Goal: Task Accomplishment & Management: Manage account settings

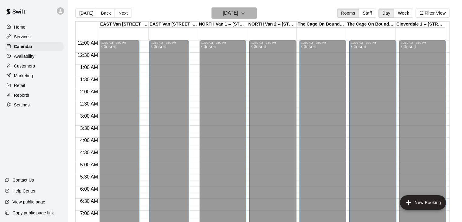
click at [245, 11] on icon "button" at bounding box center [242, 12] width 5 height 7
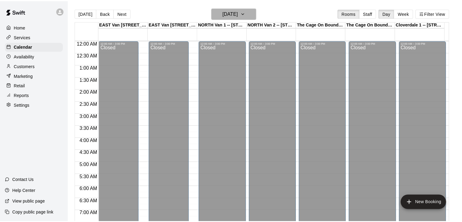
scroll to position [361, 0]
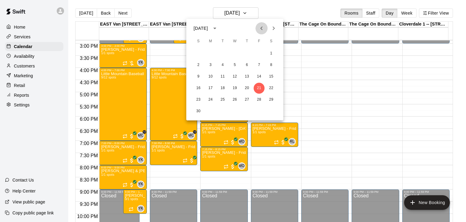
click at [263, 29] on icon "Previous month" at bounding box center [261, 28] width 7 height 7
click at [211, 87] on button "20" at bounding box center [210, 88] width 11 height 11
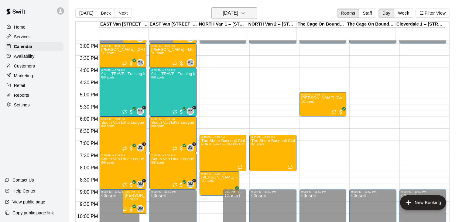
click at [245, 12] on icon "button" at bounding box center [242, 12] width 5 height 7
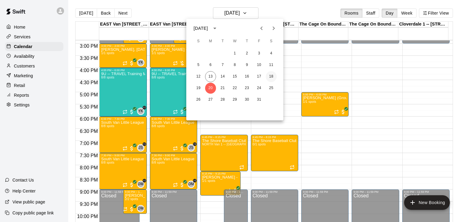
click at [274, 76] on button "18" at bounding box center [271, 76] width 11 height 11
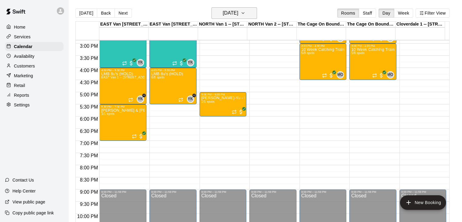
click at [245, 11] on icon "button" at bounding box center [242, 12] width 5 height 7
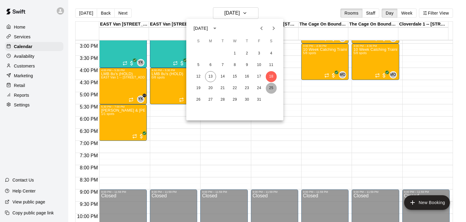
click at [272, 86] on button "25" at bounding box center [271, 88] width 11 height 11
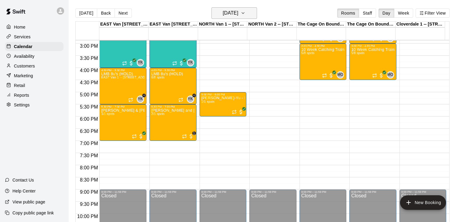
click at [244, 12] on icon "button" at bounding box center [243, 12] width 2 height 1
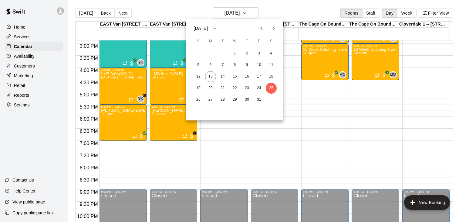
click at [273, 28] on icon "Next month" at bounding box center [273, 28] width 7 height 7
click at [270, 53] on button "1" at bounding box center [271, 53] width 11 height 11
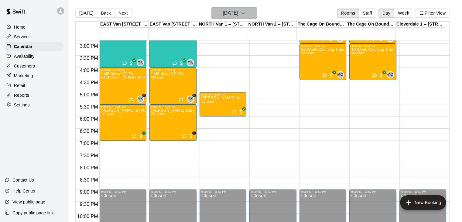
click at [245, 12] on icon "button" at bounding box center [242, 12] width 5 height 7
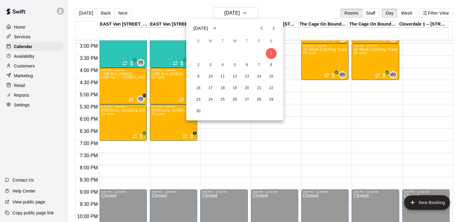
click at [262, 29] on icon "Previous month" at bounding box center [261, 28] width 7 height 7
click at [223, 76] on button "14" at bounding box center [222, 76] width 11 height 11
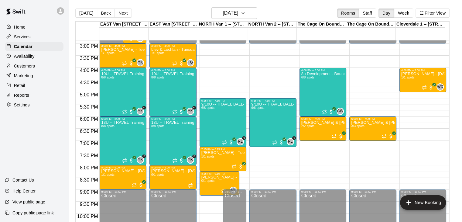
click at [34, 67] on p "Customers" at bounding box center [24, 66] width 21 height 6
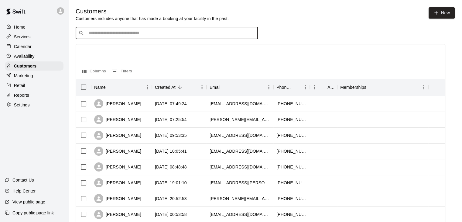
click at [134, 36] on input "Search customers by name or email" at bounding box center [171, 33] width 168 height 6
type input "*****"
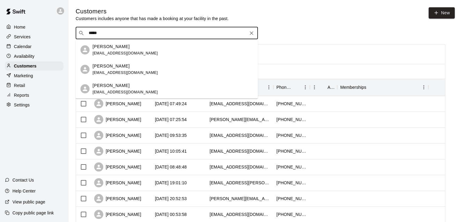
click at [127, 69] on div "Elizabeth Lefor elefor@hotmail.com" at bounding box center [173, 69] width 160 height 13
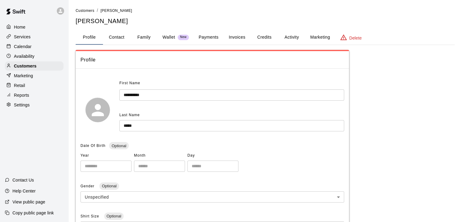
click at [143, 37] on button "Family" at bounding box center [143, 37] width 27 height 15
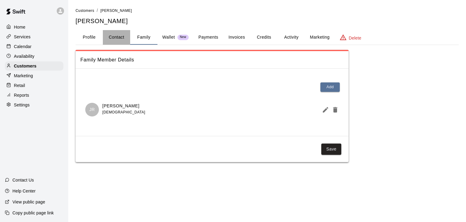
click at [113, 37] on button "Contact" at bounding box center [116, 37] width 27 height 15
select select "**"
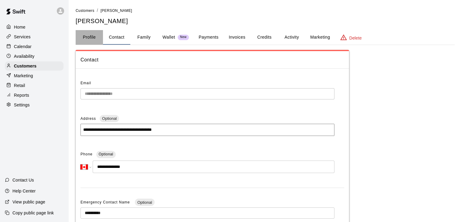
click at [86, 38] on button "Profile" at bounding box center [89, 37] width 27 height 15
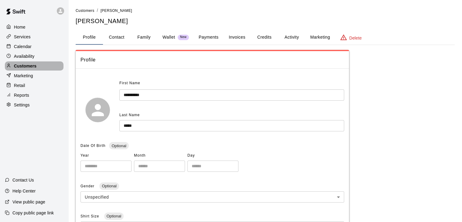
click at [31, 68] on p "Customers" at bounding box center [25, 66] width 22 height 6
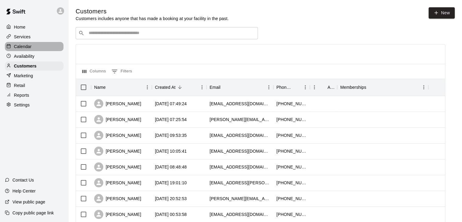
click at [38, 48] on div "Calendar" at bounding box center [34, 46] width 59 height 9
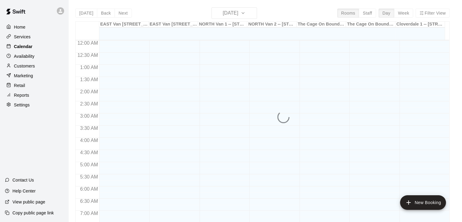
scroll to position [376, 0]
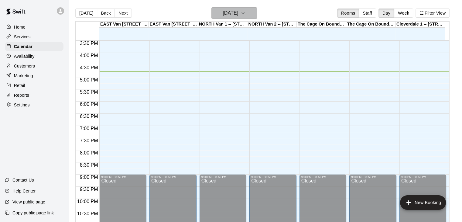
click at [245, 13] on icon "button" at bounding box center [242, 12] width 5 height 7
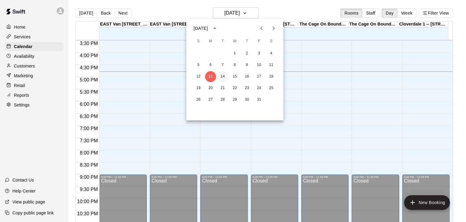
click at [224, 72] on button "14" at bounding box center [222, 76] width 11 height 11
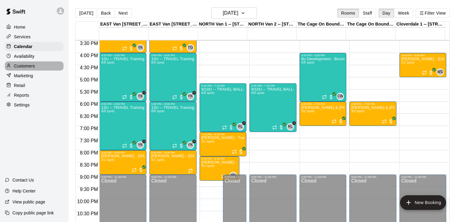
click at [31, 66] on p "Customers" at bounding box center [24, 66] width 21 height 6
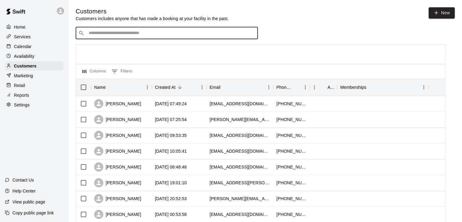
click at [110, 36] on input "Search customers by name or email" at bounding box center [171, 33] width 168 height 6
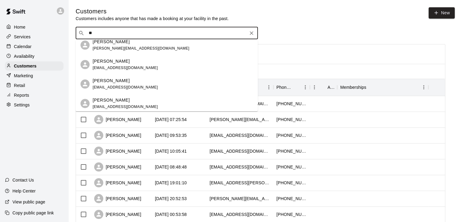
scroll to position [813, 0]
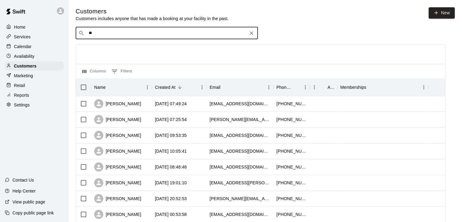
type input "*"
type input "*****"
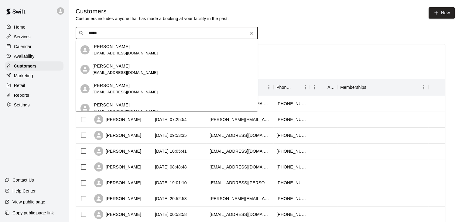
click at [123, 49] on div "Tracy Stafford" at bounding box center [125, 46] width 65 height 6
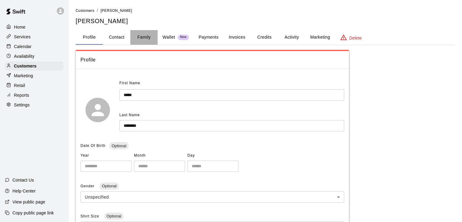
click at [146, 38] on button "Family" at bounding box center [143, 37] width 27 height 15
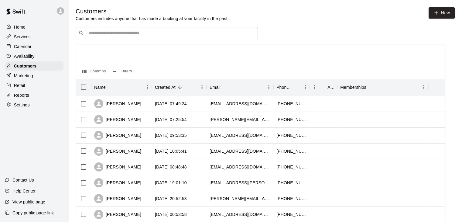
click at [146, 35] on input "Search customers by name or email" at bounding box center [171, 33] width 168 height 6
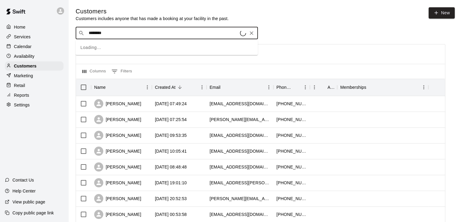
type input "*********"
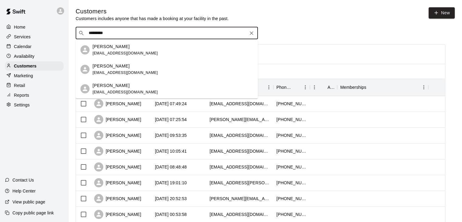
click at [133, 67] on div "Elizabeth Lefor elefor@hotmail.com" at bounding box center [173, 69] width 160 height 13
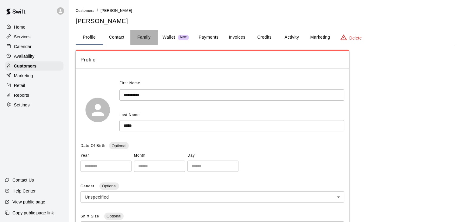
click at [145, 39] on button "Family" at bounding box center [143, 37] width 27 height 15
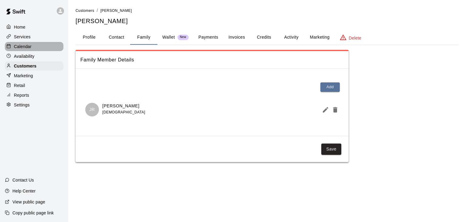
click at [32, 48] on div "Calendar" at bounding box center [34, 46] width 59 height 9
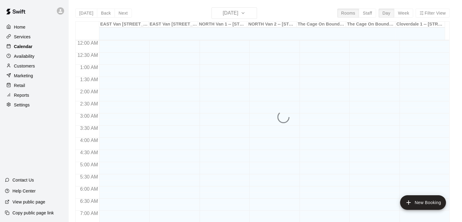
scroll to position [376, 0]
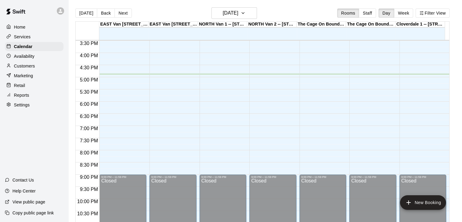
click at [36, 69] on div "Customers" at bounding box center [34, 65] width 59 height 9
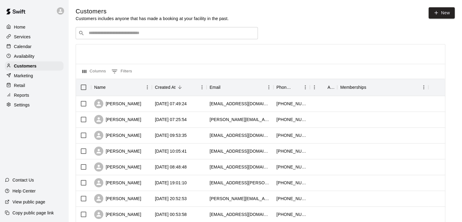
click at [113, 37] on div "​ ​" at bounding box center [167, 33] width 182 height 12
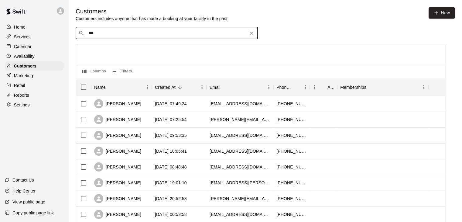
type input "****"
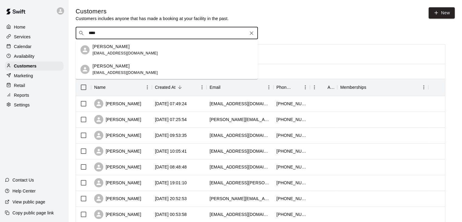
click at [117, 67] on p "Sebastian Chow" at bounding box center [111, 66] width 37 height 6
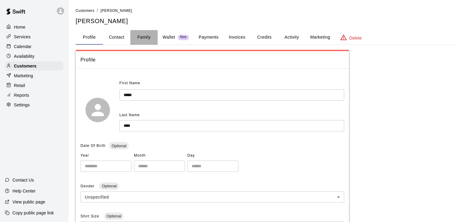
click at [144, 36] on button "Family" at bounding box center [143, 37] width 27 height 15
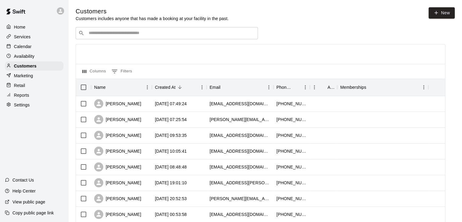
click at [103, 36] on input "Search customers by name or email" at bounding box center [171, 33] width 168 height 6
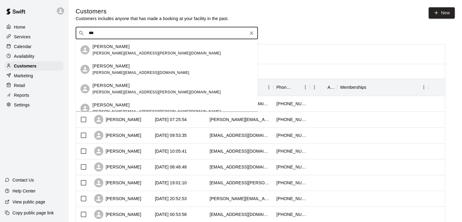
type input "****"
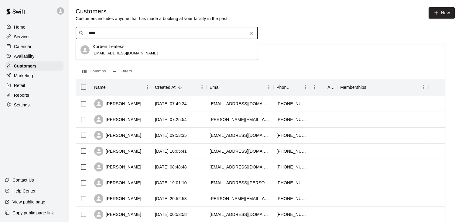
click at [117, 46] on p "Korben Lealess" at bounding box center [109, 46] width 32 height 6
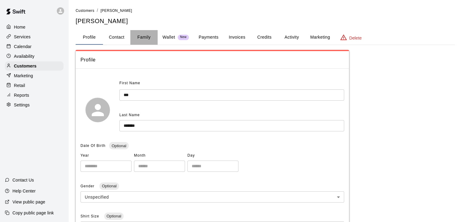
click at [147, 36] on button "Family" at bounding box center [143, 37] width 27 height 15
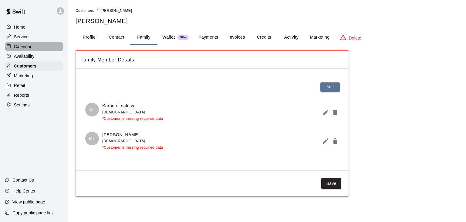
click at [26, 48] on p "Calendar" at bounding box center [23, 46] width 18 height 6
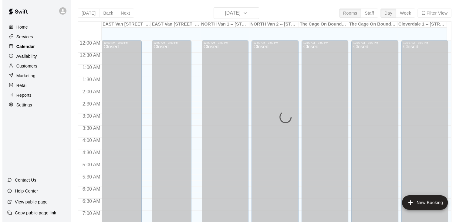
scroll to position [376, 0]
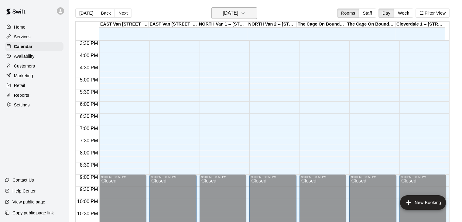
click at [238, 12] on h6 "[DATE]" at bounding box center [229, 13] width 15 height 8
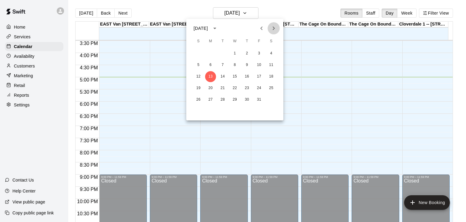
click at [273, 30] on icon "Next month" at bounding box center [273, 28] width 7 height 7
click at [262, 26] on icon "Previous month" at bounding box center [261, 28] width 7 height 7
click at [259, 27] on icon "Previous month" at bounding box center [261, 28] width 7 height 7
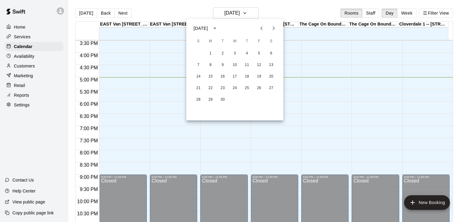
click at [275, 31] on icon "Next month" at bounding box center [273, 28] width 7 height 7
click at [273, 28] on icon "Next month" at bounding box center [273, 28] width 7 height 7
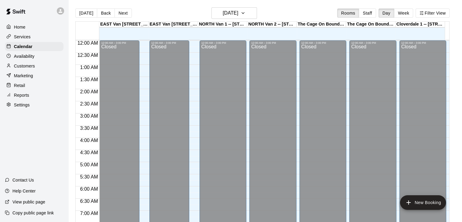
scroll to position [376, 0]
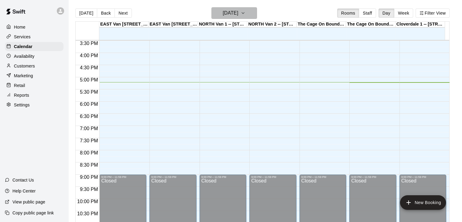
click at [255, 12] on button "[DATE]" at bounding box center [234, 13] width 46 height 12
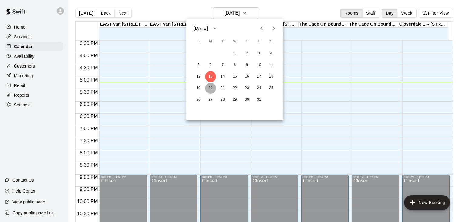
click at [209, 88] on button "20" at bounding box center [210, 88] width 11 height 11
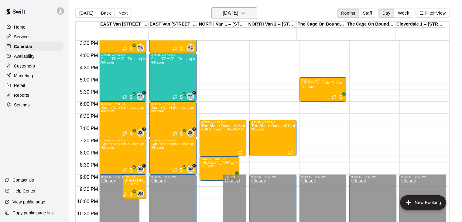
click at [252, 9] on button "[DATE]" at bounding box center [234, 13] width 46 height 12
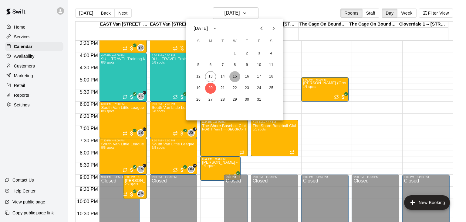
click at [237, 77] on button "15" at bounding box center [234, 76] width 11 height 11
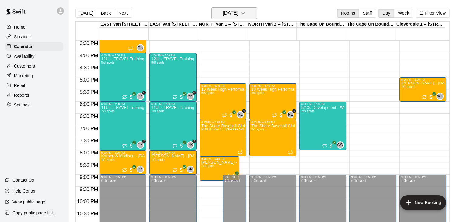
click at [245, 14] on icon "button" at bounding box center [242, 12] width 5 height 7
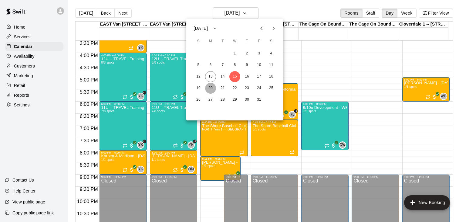
click at [208, 86] on button "20" at bounding box center [210, 88] width 11 height 11
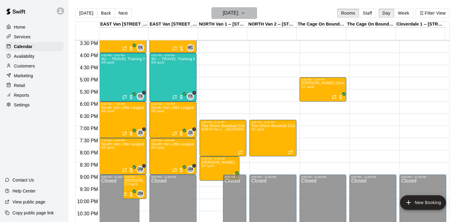
click at [245, 12] on icon "button" at bounding box center [242, 12] width 5 height 7
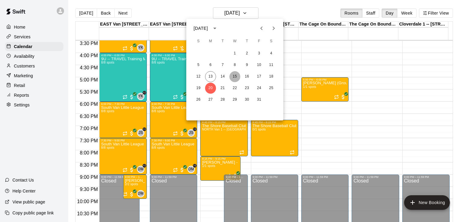
click at [235, 74] on button "15" at bounding box center [234, 76] width 11 height 11
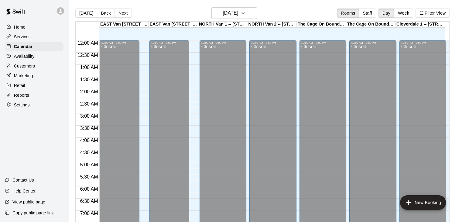
scroll to position [376, 0]
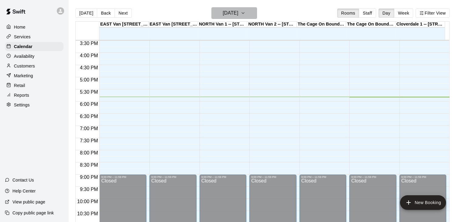
click at [249, 12] on button "[DATE]" at bounding box center [234, 13] width 46 height 12
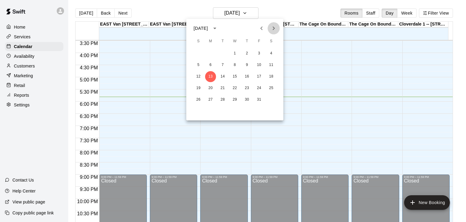
click at [275, 27] on icon "Next month" at bounding box center [273, 28] width 7 height 7
click at [263, 28] on icon "Previous month" at bounding box center [261, 28] width 7 height 7
click at [261, 28] on icon "Previous month" at bounding box center [261, 28] width 2 height 4
click at [276, 27] on icon "Next month" at bounding box center [273, 28] width 7 height 7
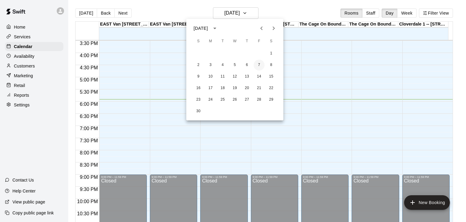
click at [260, 66] on button "7" at bounding box center [259, 64] width 11 height 11
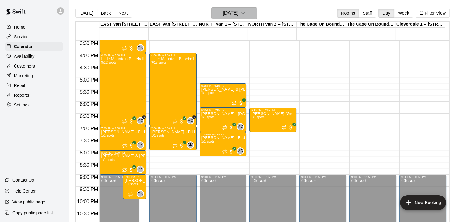
click at [245, 13] on icon "button" at bounding box center [242, 12] width 5 height 7
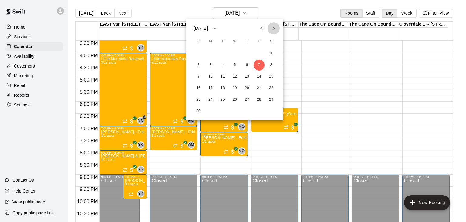
click at [274, 27] on icon "Next month" at bounding box center [273, 28] width 7 height 7
click at [263, 25] on icon "Previous month" at bounding box center [261, 28] width 7 height 7
click at [209, 87] on button "20" at bounding box center [210, 88] width 11 height 11
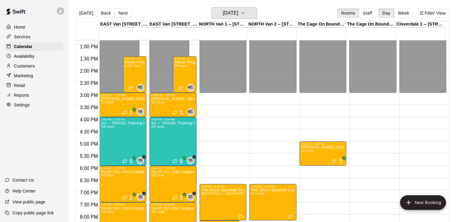
scroll to position [310, 0]
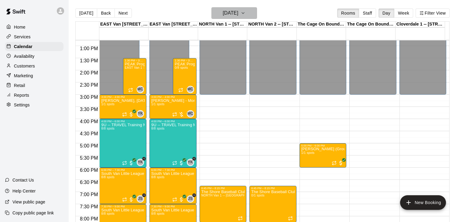
click at [245, 12] on icon "button" at bounding box center [242, 12] width 5 height 7
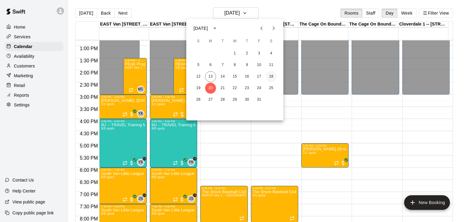
click at [271, 76] on button "18" at bounding box center [271, 76] width 11 height 11
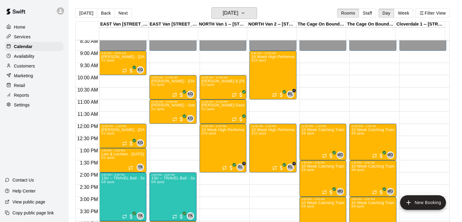
scroll to position [204, 0]
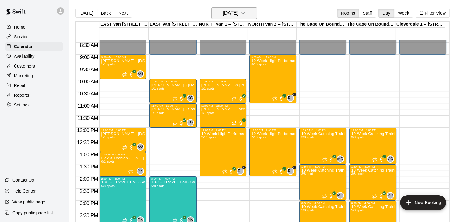
click at [245, 13] on icon "button" at bounding box center [242, 12] width 5 height 7
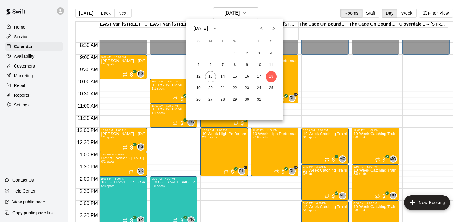
click at [275, 29] on icon "Next month" at bounding box center [273, 28] width 7 height 7
click at [273, 29] on icon "Next month" at bounding box center [273, 28] width 7 height 7
click at [272, 66] on button "13" at bounding box center [271, 64] width 11 height 11
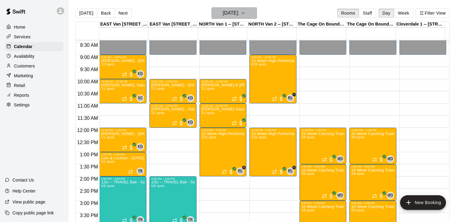
click at [238, 12] on h6 "Saturday Dec 13" at bounding box center [229, 13] width 15 height 8
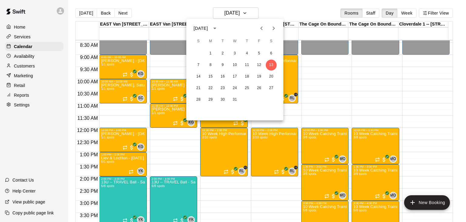
click at [263, 28] on icon "Previous month" at bounding box center [261, 28] width 7 height 7
click at [257, 101] on button "31" at bounding box center [259, 99] width 11 height 11
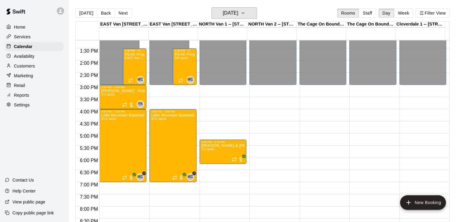
scroll to position [331, 0]
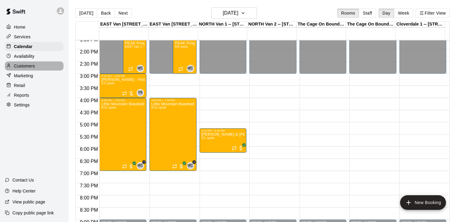
click at [38, 67] on div "Customers" at bounding box center [34, 65] width 59 height 9
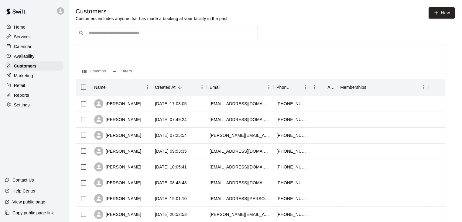
click at [118, 36] on input "Search customers by name or email" at bounding box center [171, 33] width 168 height 6
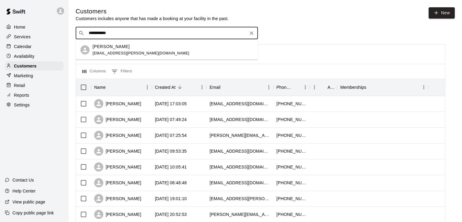
type input "**********"
click at [123, 46] on div "Mark Bingham" at bounding box center [141, 46] width 97 height 6
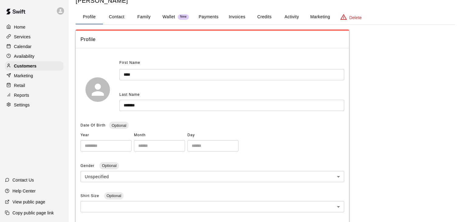
scroll to position [7, 0]
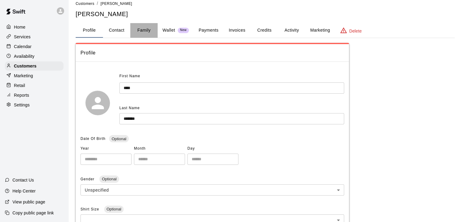
click at [147, 32] on button "Family" at bounding box center [143, 30] width 27 height 15
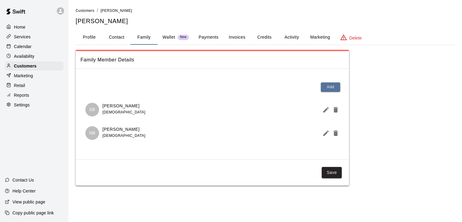
scroll to position [0, 0]
click at [34, 48] on div "Calendar" at bounding box center [34, 46] width 59 height 9
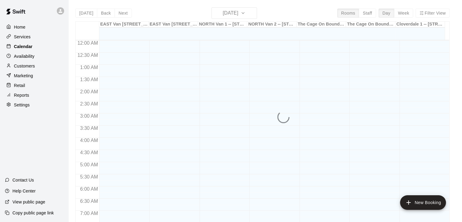
scroll to position [376, 0]
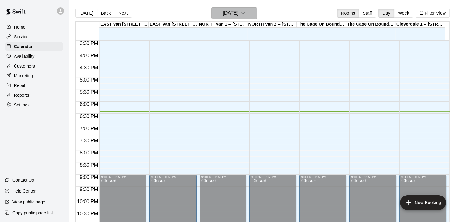
click at [245, 10] on icon "button" at bounding box center [242, 12] width 5 height 7
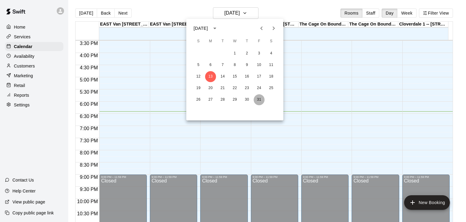
click at [259, 98] on button "31" at bounding box center [259, 99] width 11 height 11
